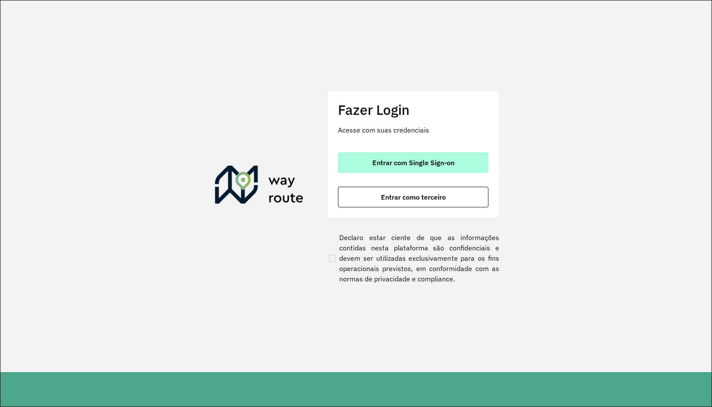
click at [375, 169] on button "Entrar com Single Sign-on" at bounding box center [413, 162] width 151 height 21
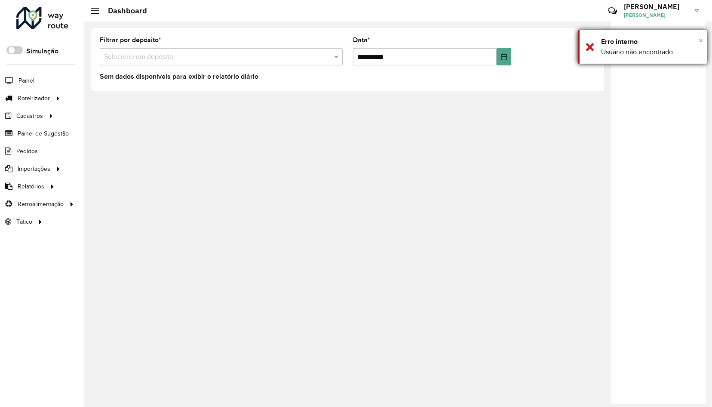
click at [701, 42] on span "×" at bounding box center [701, 40] width 4 height 9
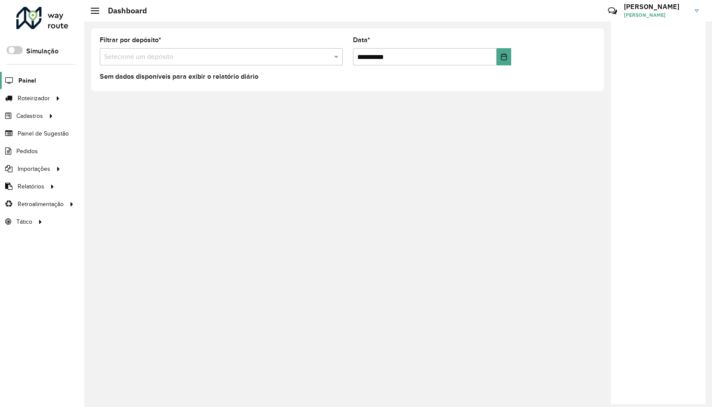
click at [34, 80] on span "Painel" at bounding box center [27, 80] width 18 height 9
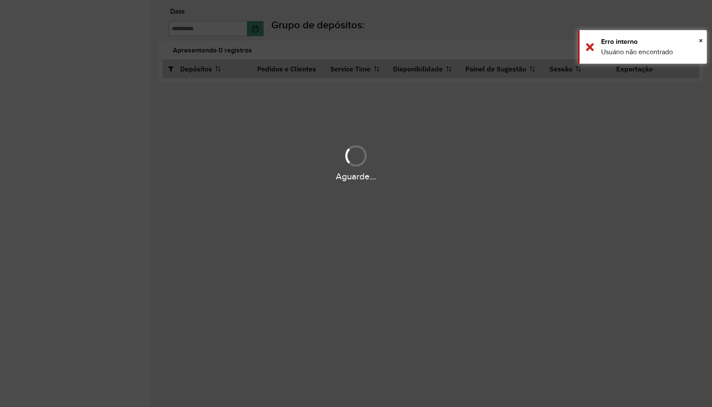
type input "**********"
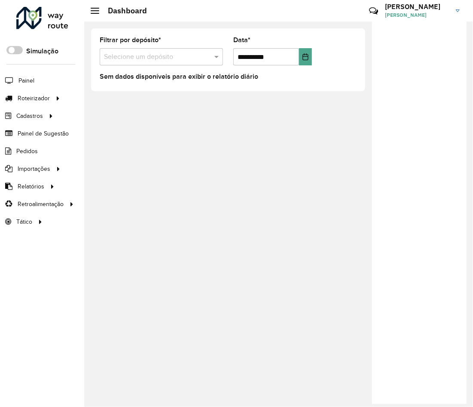
click at [447, 10] on h3 "EMANUEL" at bounding box center [417, 7] width 65 height 8
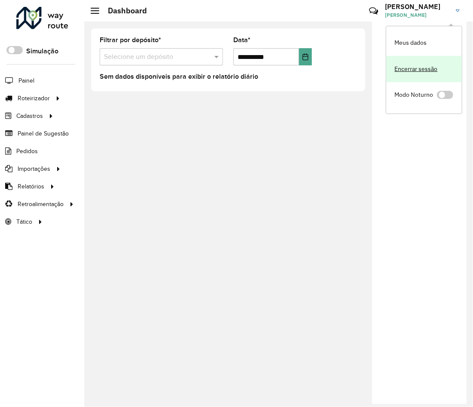
click at [419, 69] on link "Encerrar sessão" at bounding box center [425, 69] width 76 height 26
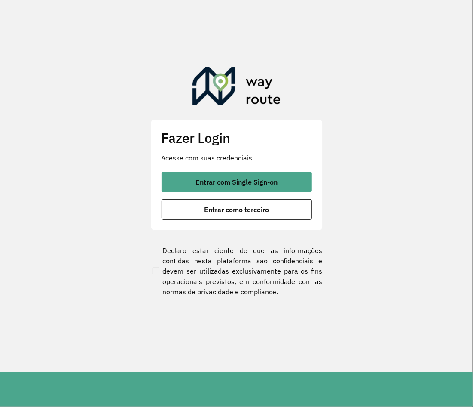
click at [115, 132] on section "Fazer Login Acesse com suas credenciais Entrar com Single Sign-on Entrar como t…" at bounding box center [236, 186] width 473 height 372
